Goal: Task Accomplishment & Management: Manage account settings

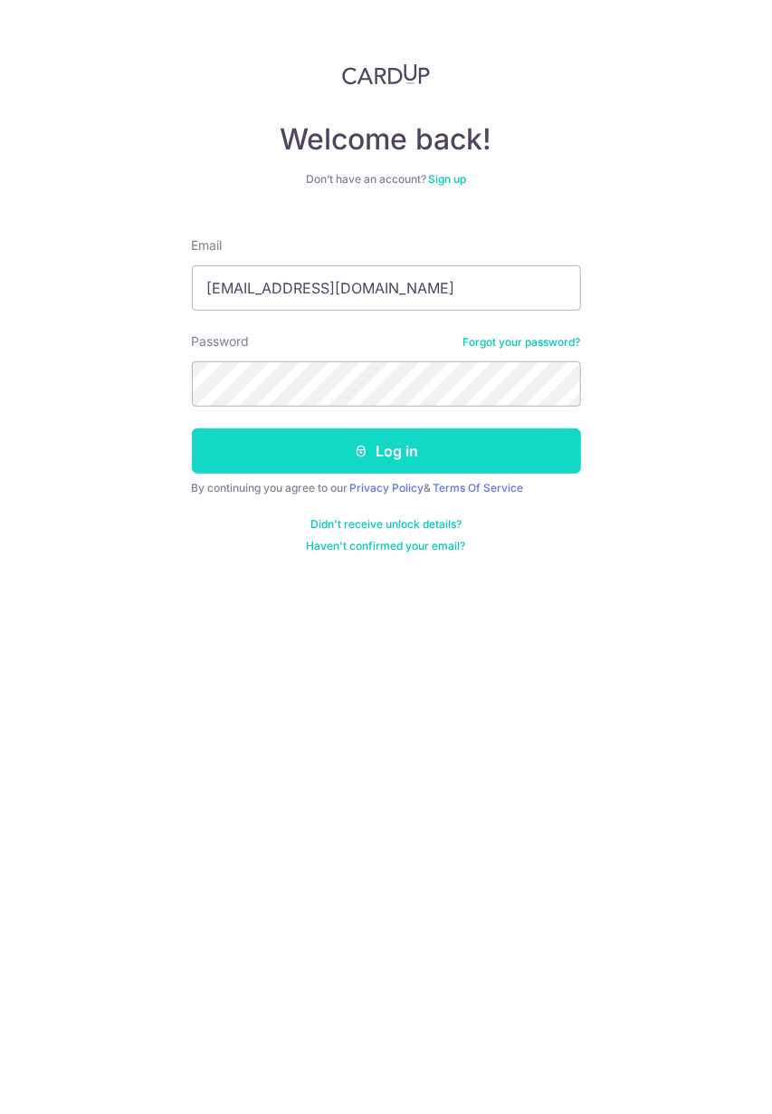
click at [321, 454] on button "Log in" at bounding box center [386, 450] width 389 height 45
